Goal: Task Accomplishment & Management: Complete application form

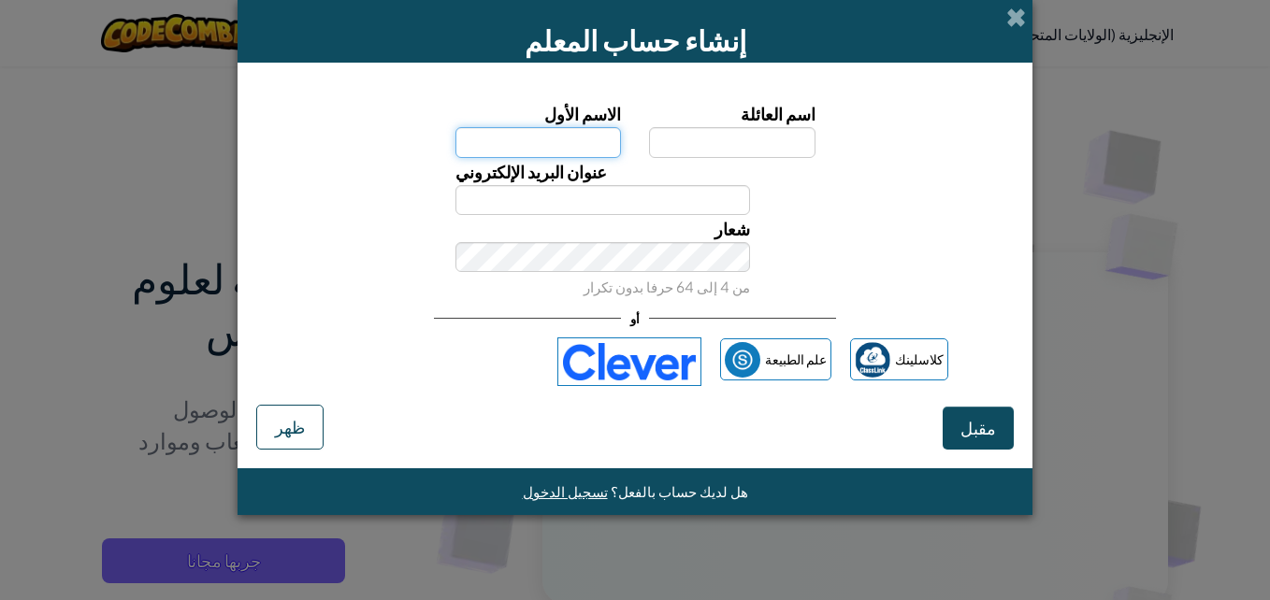
click at [614, 134] on input "الاسم الأول" at bounding box center [538, 142] width 166 height 30
type input "MOSTAPHA"
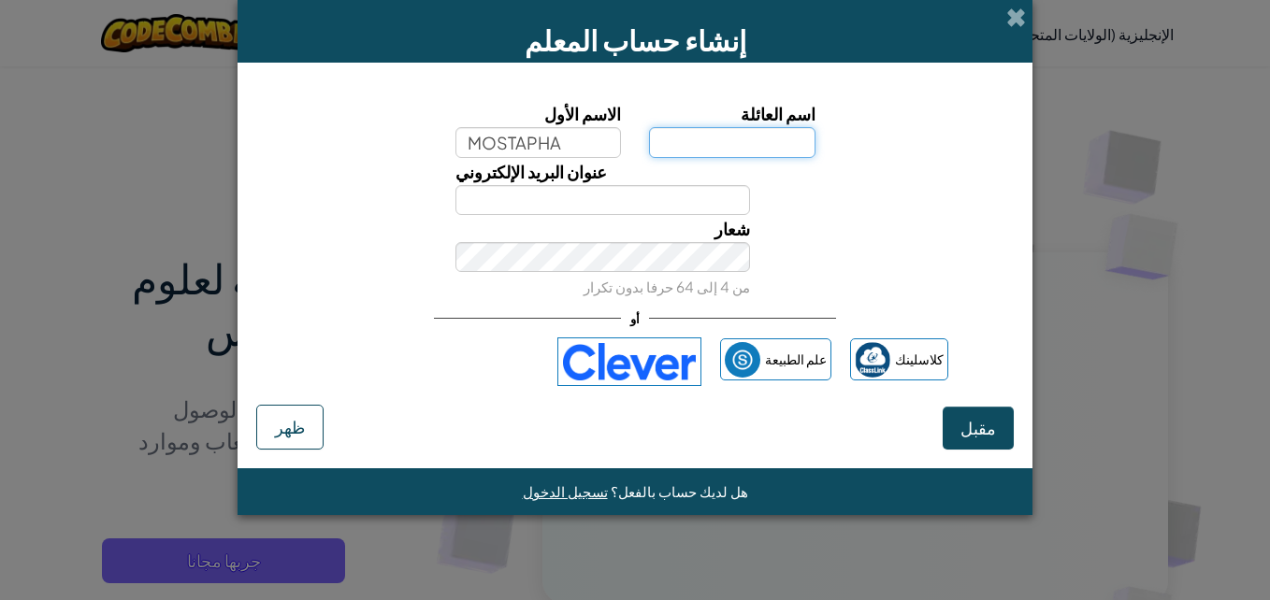
click at [744, 152] on input "اسم العائلة" at bounding box center [732, 142] width 166 height 30
type input "TABGH"
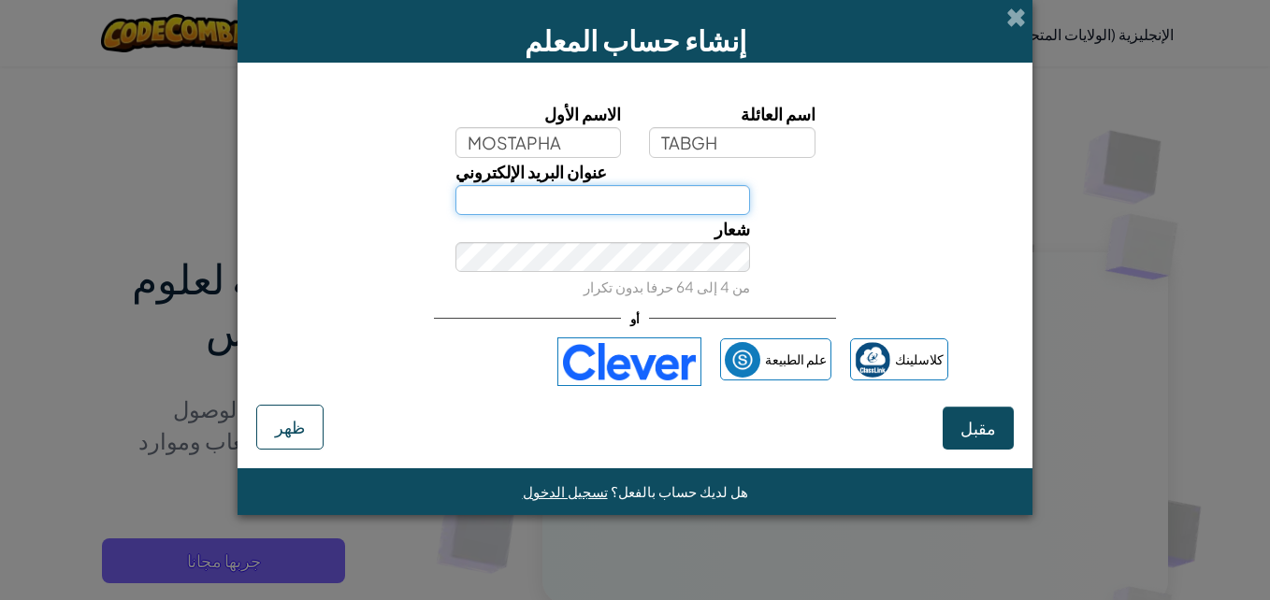
click at [646, 202] on input "عنوان البريد الإلكتروني" at bounding box center [603, 200] width 296 height 30
type input "[EMAIL_ADDRESS][DOMAIN_NAME]"
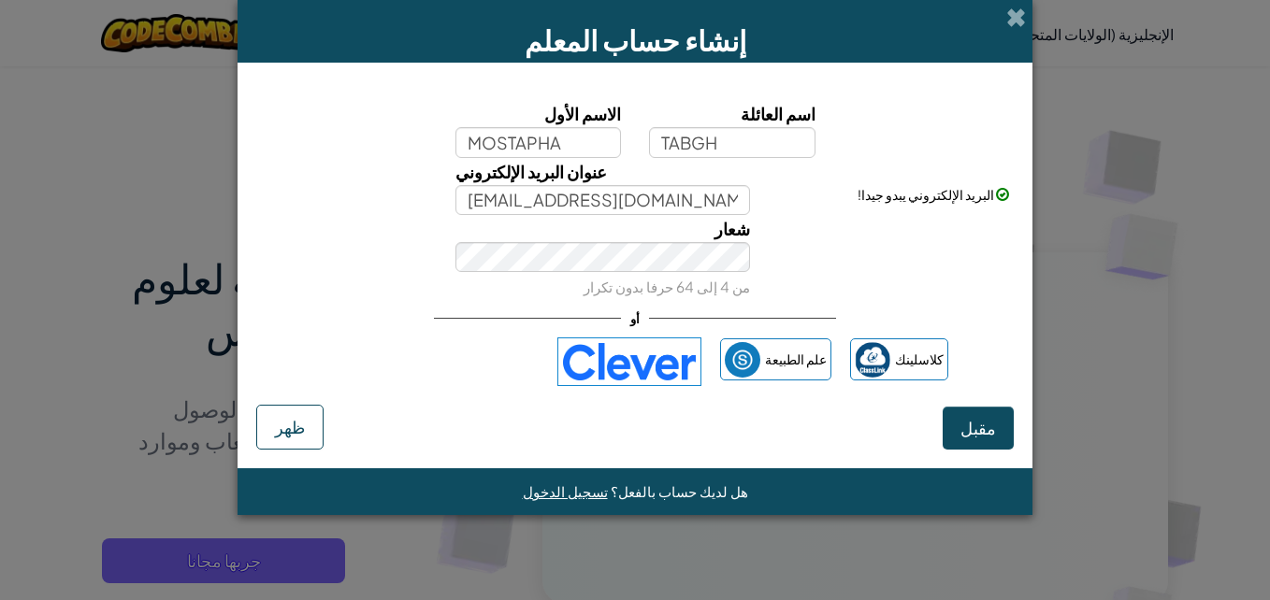
click at [663, 361] on img at bounding box center [629, 362] width 144 height 49
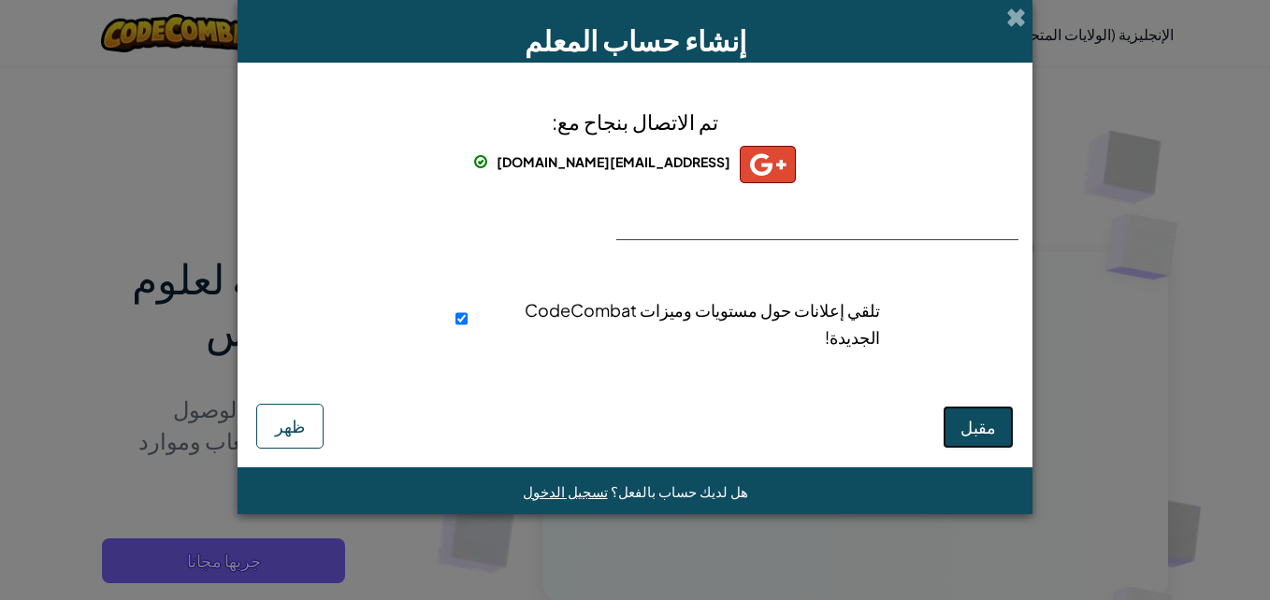
click at [984, 420] on span "مقبل" at bounding box center [978, 427] width 36 height 22
select select "[GEOGRAPHIC_DATA]"
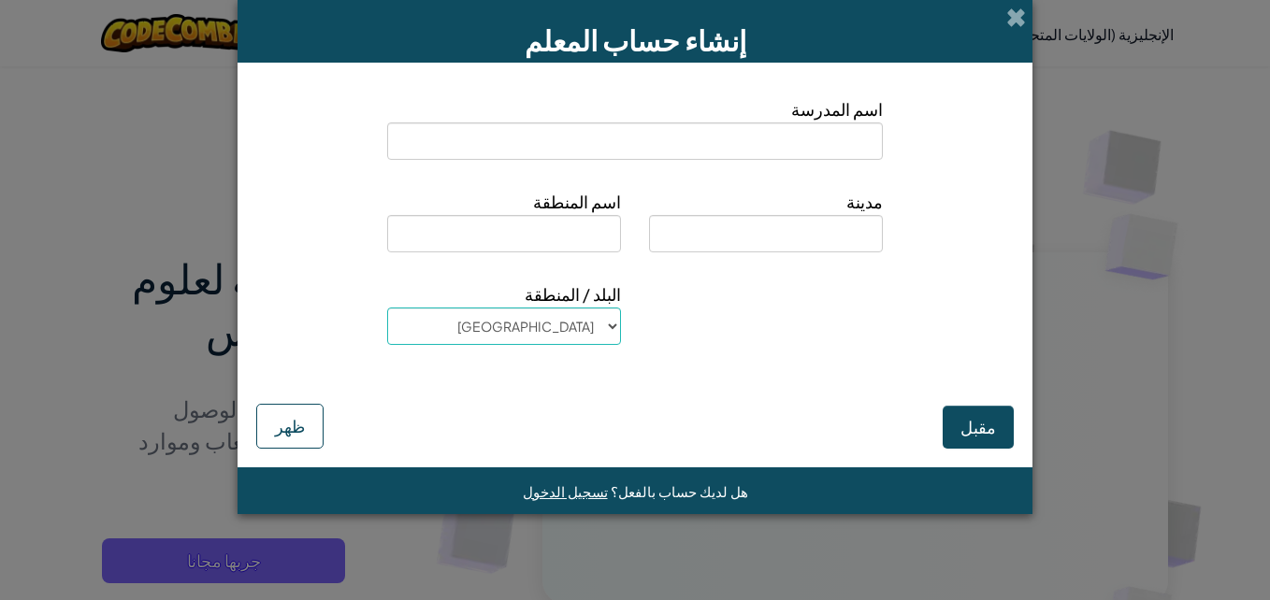
click at [832, 152] on input at bounding box center [635, 141] width 496 height 37
type input "SALE"
click at [819, 237] on input at bounding box center [766, 233] width 234 height 37
type input "SALE"
click at [582, 224] on input at bounding box center [504, 233] width 234 height 37
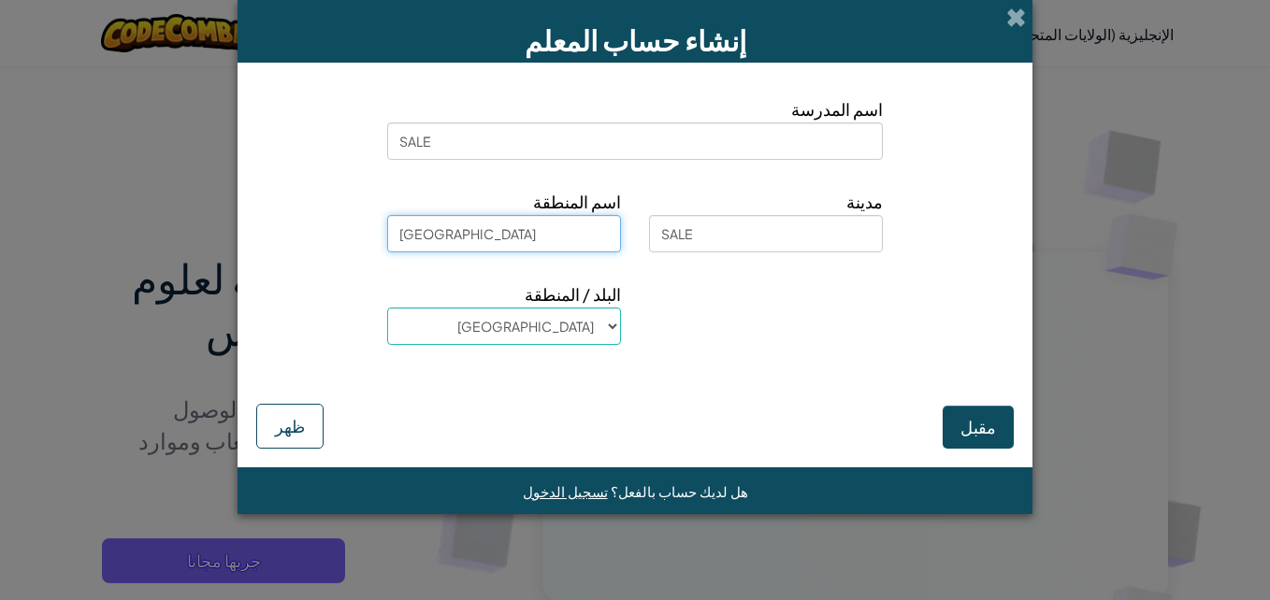
type input "[GEOGRAPHIC_DATA]"
click at [601, 335] on select "[GEOGRAPHIC_DATA] جزر أولاند ألبانيا الجزائر ساموا الأمريكية [GEOGRAPHIC_DATA] …" at bounding box center [504, 326] width 234 height 37
click at [387, 308] on select "[GEOGRAPHIC_DATA] جزر أولاند ألبانيا الجزائر ساموا الأمريكية [GEOGRAPHIC_DATA] …" at bounding box center [504, 326] width 234 height 37
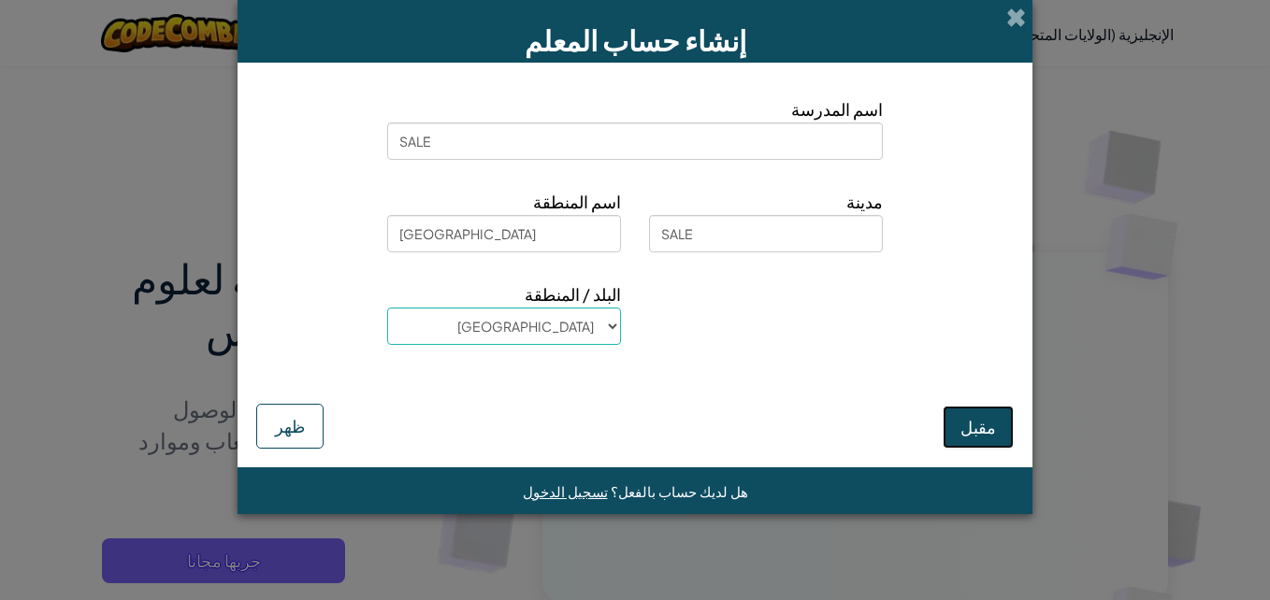
click at [977, 412] on button "مقبل" at bounding box center [978, 427] width 71 height 43
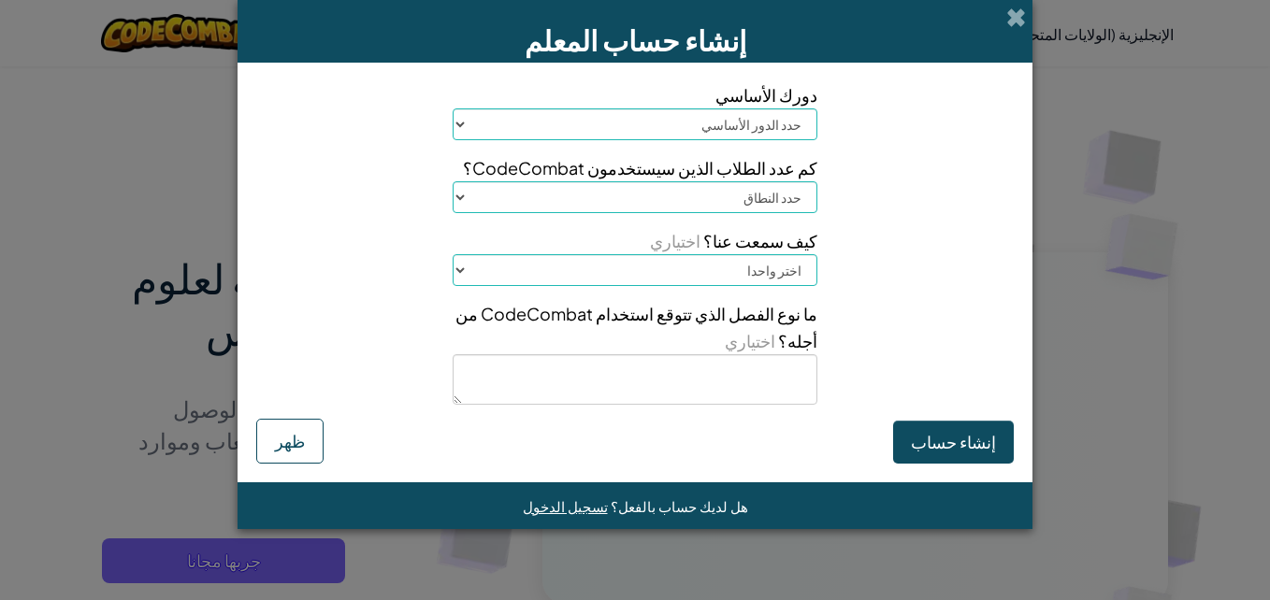
click at [755, 131] on select "حدد الدور الأساسي رئيسي الوالد منسق التكنولوجيا معلم أخصائي / مستشار المناهج ال…" at bounding box center [635, 124] width 365 height 32
click at [845, 162] on div "دورك الأساسي حدد الدور الأساسي رئيسي الوالد منسق التكنولوجيا معلم أخصائي / مستش…" at bounding box center [635, 250] width 786 height 338
click at [776, 192] on select "حدد النطاق 1-10 11-50 [PHONE_NUMBER] [PHONE_NUMBER] 1000+" at bounding box center [635, 197] width 365 height 32
click at [865, 195] on div "دورك الأساسي حدد الدور الأساسي رئيسي الوالد منسق التكنولوجيا معلم أخصائي / مستش…" at bounding box center [635, 250] width 786 height 338
drag, startPoint x: 865, startPoint y: 195, endPoint x: 1011, endPoint y: -4, distance: 246.9
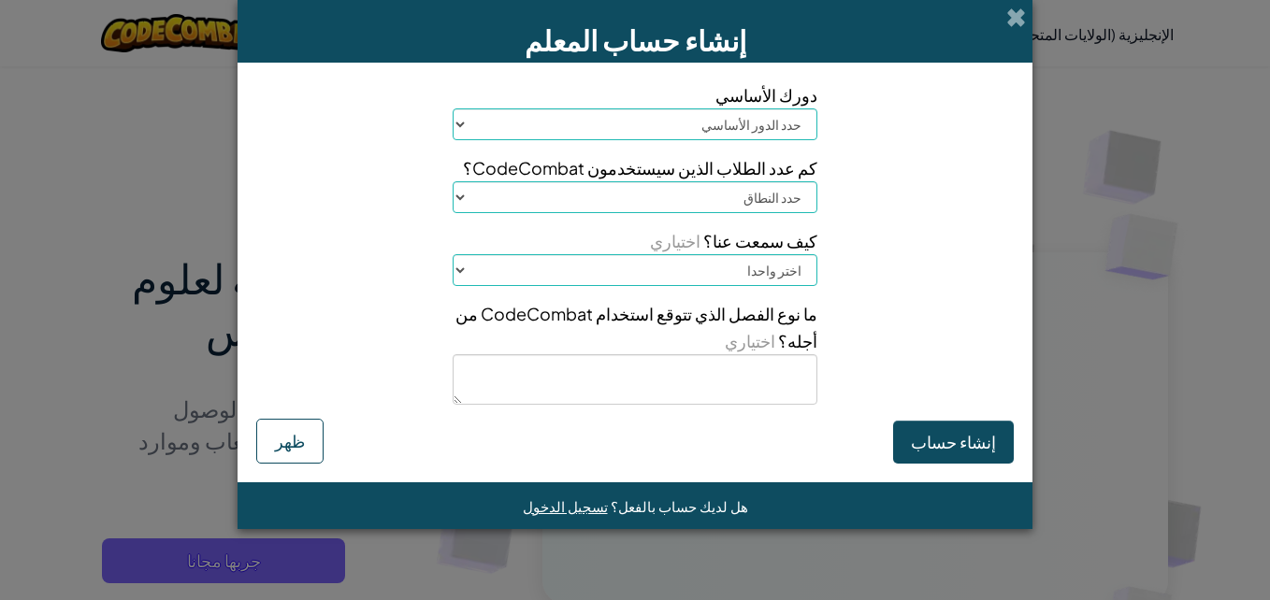
click at [1012, 8] on span at bounding box center [1016, 17] width 20 height 20
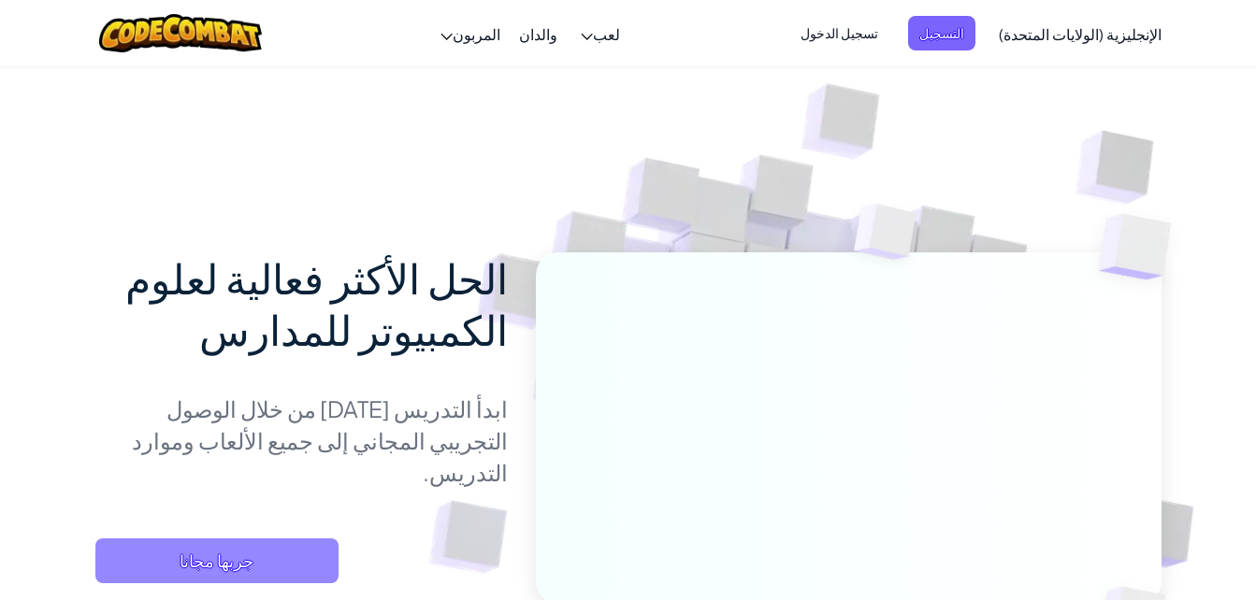
click at [238, 539] on span "جربها مجانا" at bounding box center [216, 561] width 243 height 45
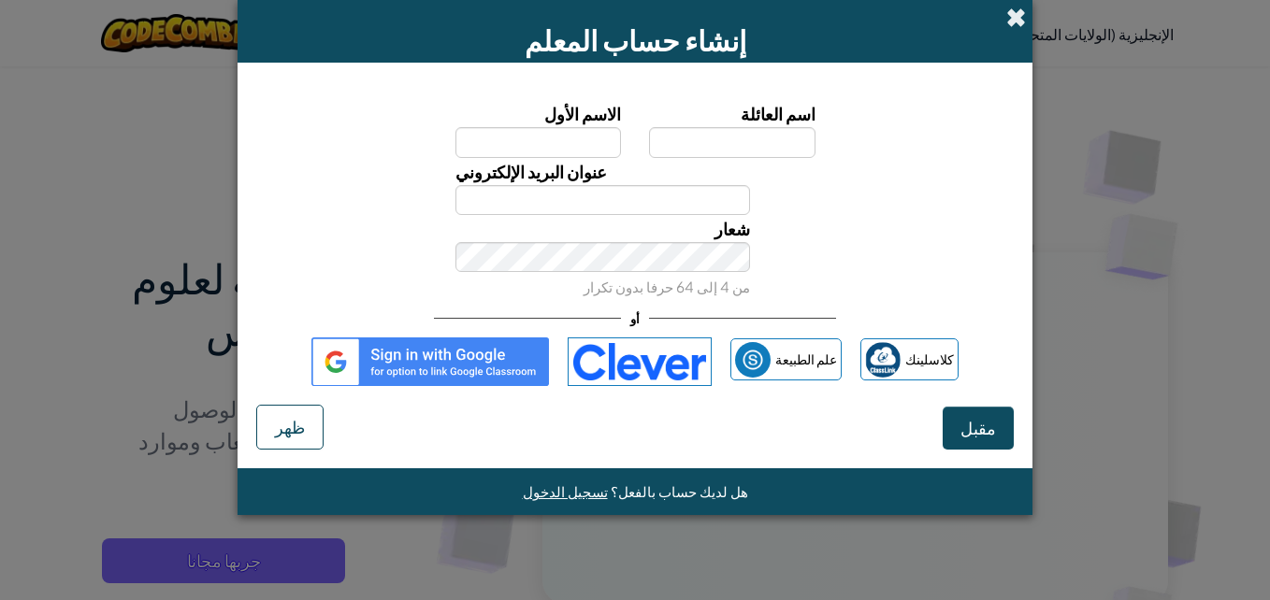
click at [1014, 9] on span at bounding box center [1016, 17] width 20 height 20
